Goal: Task Accomplishment & Management: Complete application form

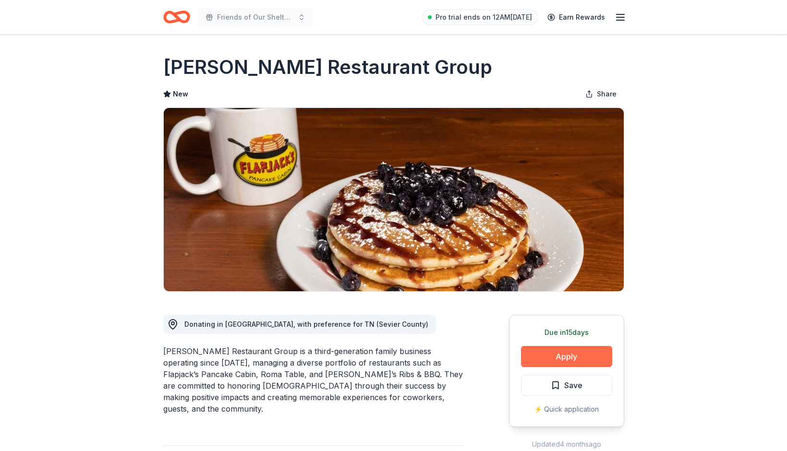
click at [578, 361] on button "Apply" at bounding box center [566, 356] width 91 height 21
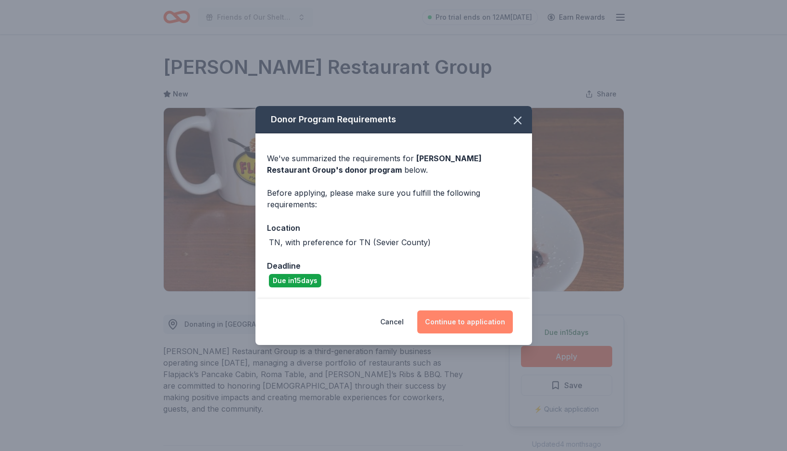
click at [461, 317] on button "Continue to application" at bounding box center [464, 321] width 95 height 23
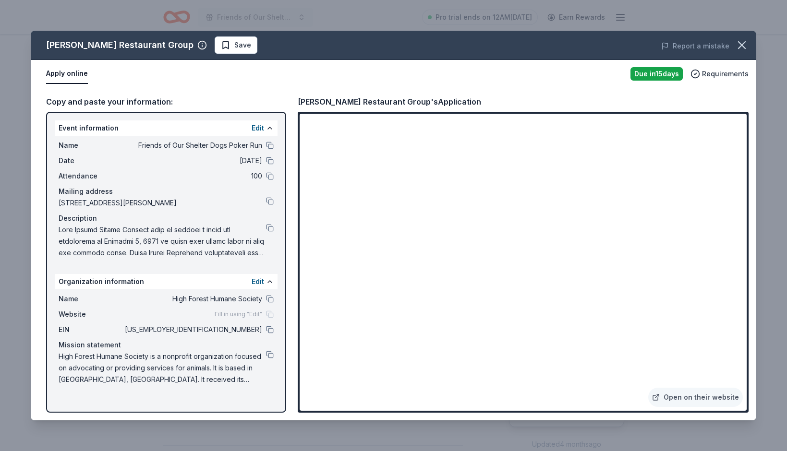
click at [746, 302] on div "Open on their website" at bounding box center [523, 262] width 451 height 301
click at [672, 394] on link "Open on their website" at bounding box center [695, 397] width 95 height 19
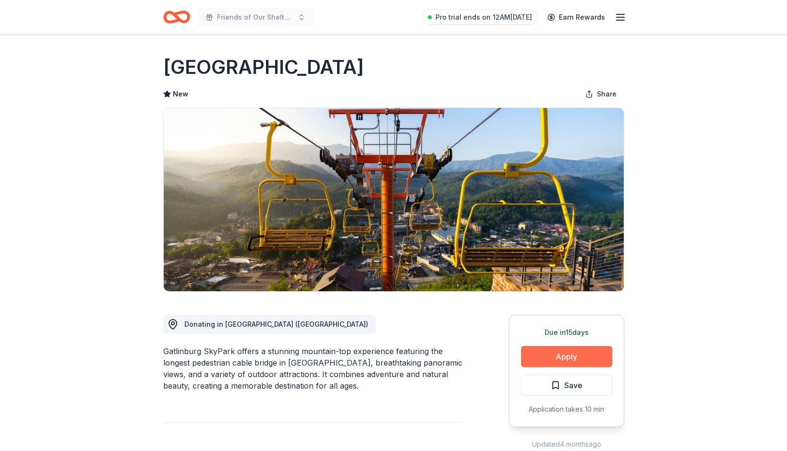
click at [563, 361] on button "Apply" at bounding box center [566, 356] width 91 height 21
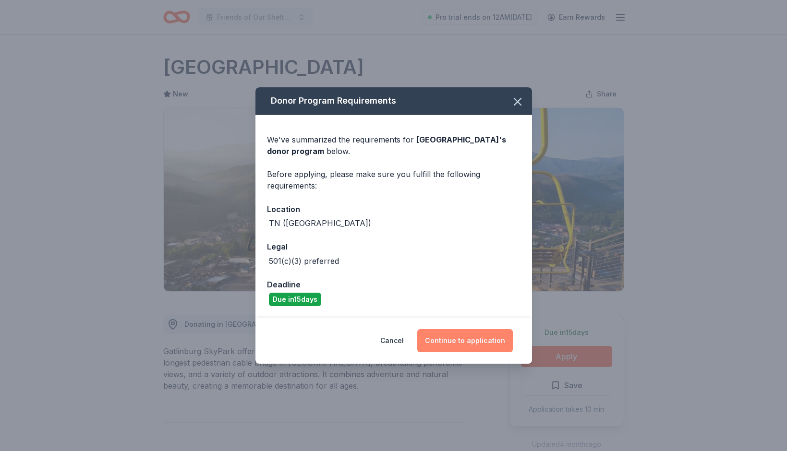
click at [462, 340] on button "Continue to application" at bounding box center [464, 340] width 95 height 23
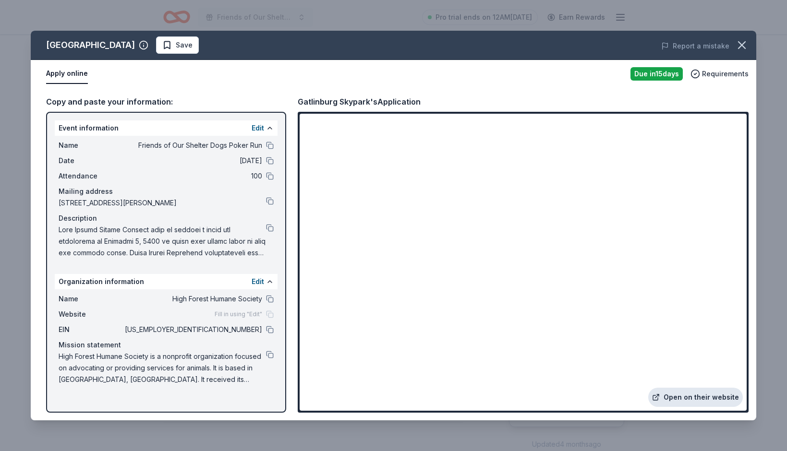
click at [702, 397] on link "Open on their website" at bounding box center [695, 397] width 95 height 19
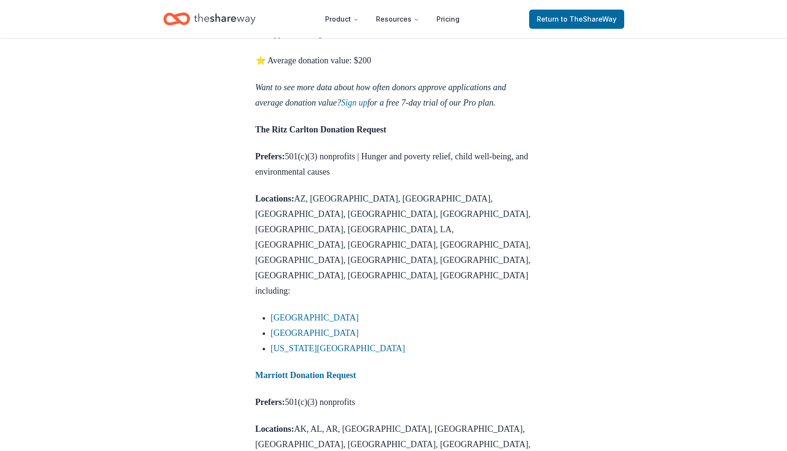
scroll to position [639, 0]
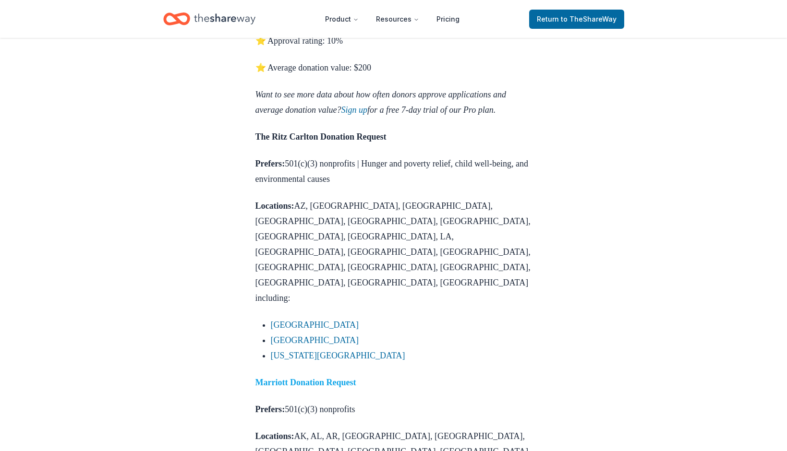
click at [296, 378] on strong "Marriott Donation Request" at bounding box center [305, 383] width 101 height 10
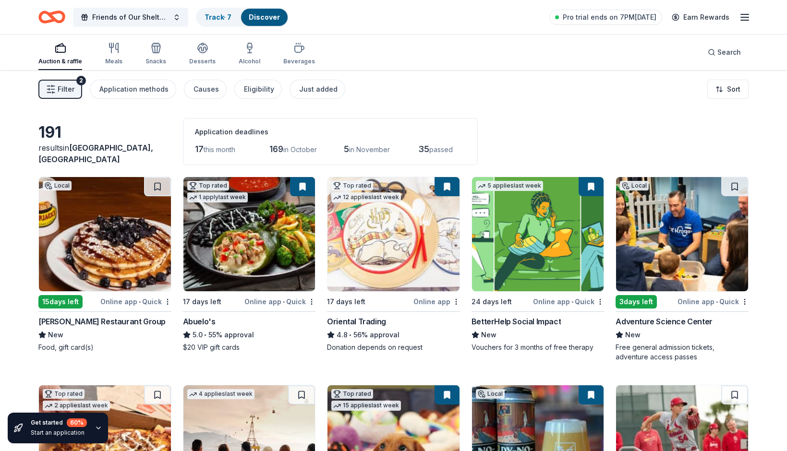
scroll to position [3136, 0]
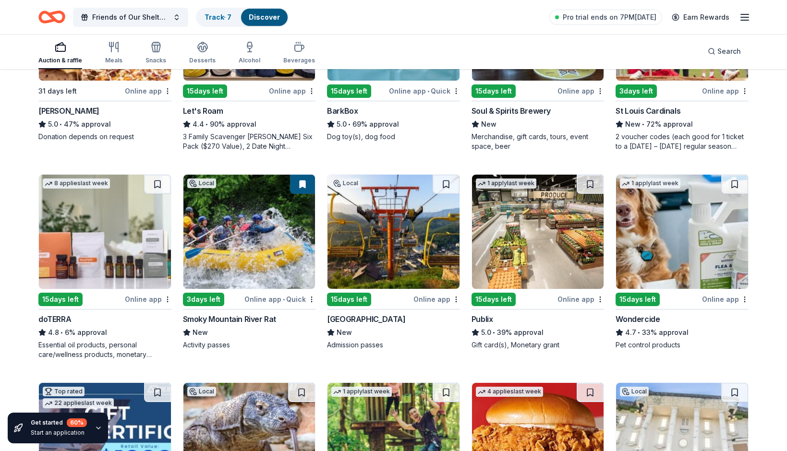
scroll to position [446, 0]
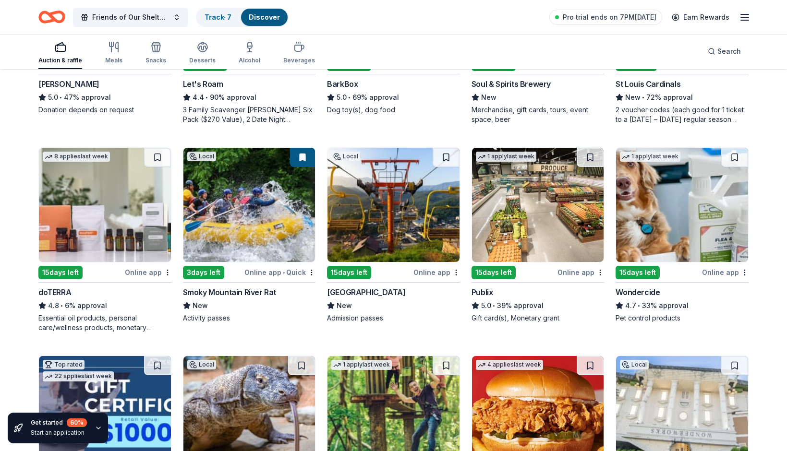
click at [238, 229] on img at bounding box center [249, 205] width 132 height 114
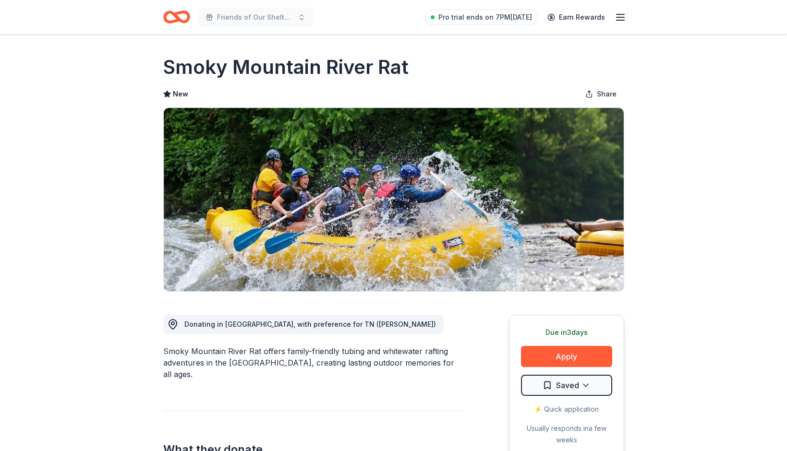
click at [394, 203] on img at bounding box center [394, 199] width 460 height 183
click at [397, 203] on img at bounding box center [394, 199] width 460 height 183
click at [398, 202] on img at bounding box center [394, 199] width 460 height 183
